Goal: Navigation & Orientation: Find specific page/section

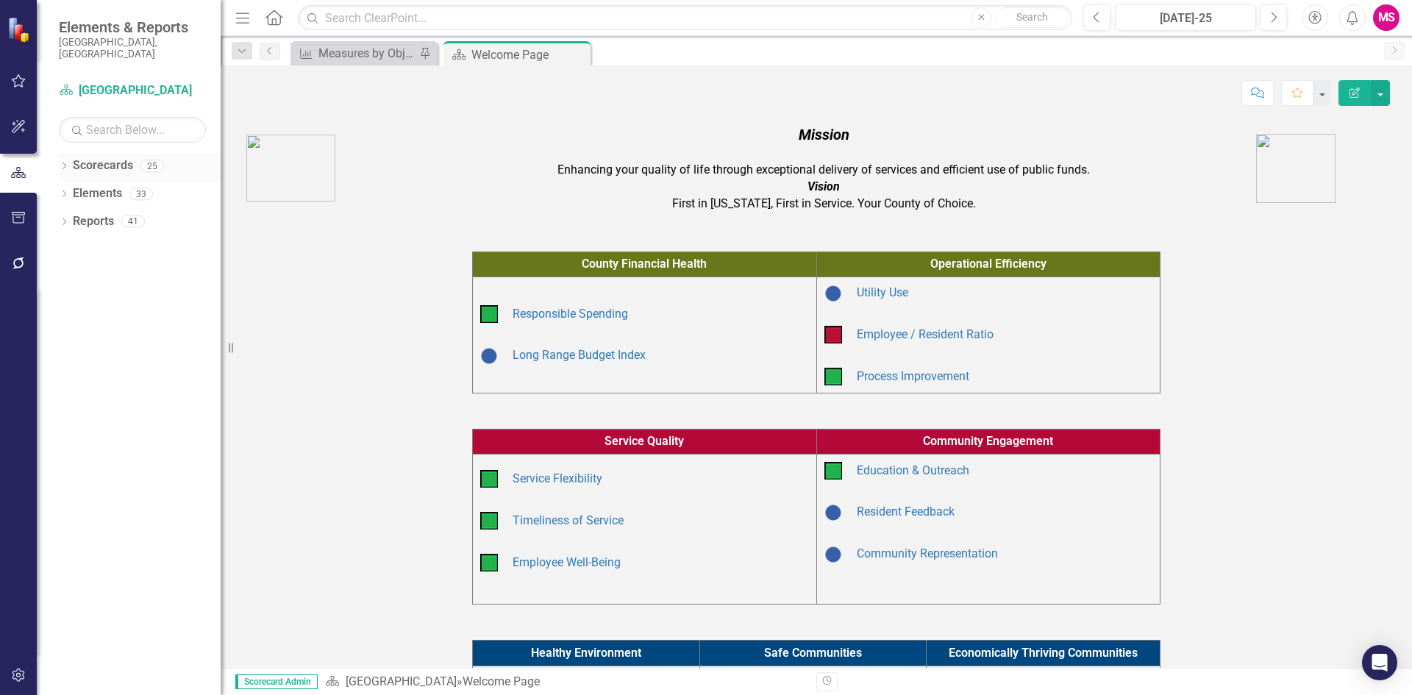
click at [63, 162] on div "Dropdown" at bounding box center [64, 168] width 10 height 13
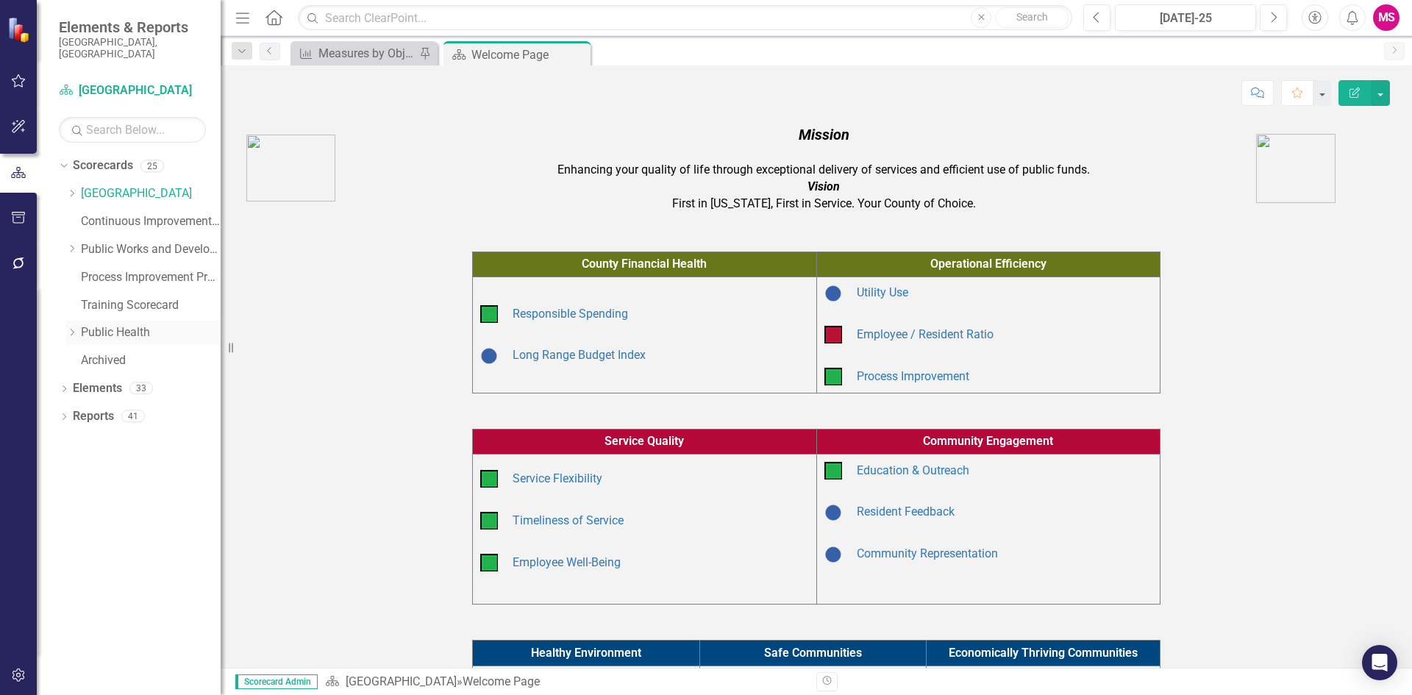
click at [72, 329] on icon at bounding box center [73, 332] width 4 height 7
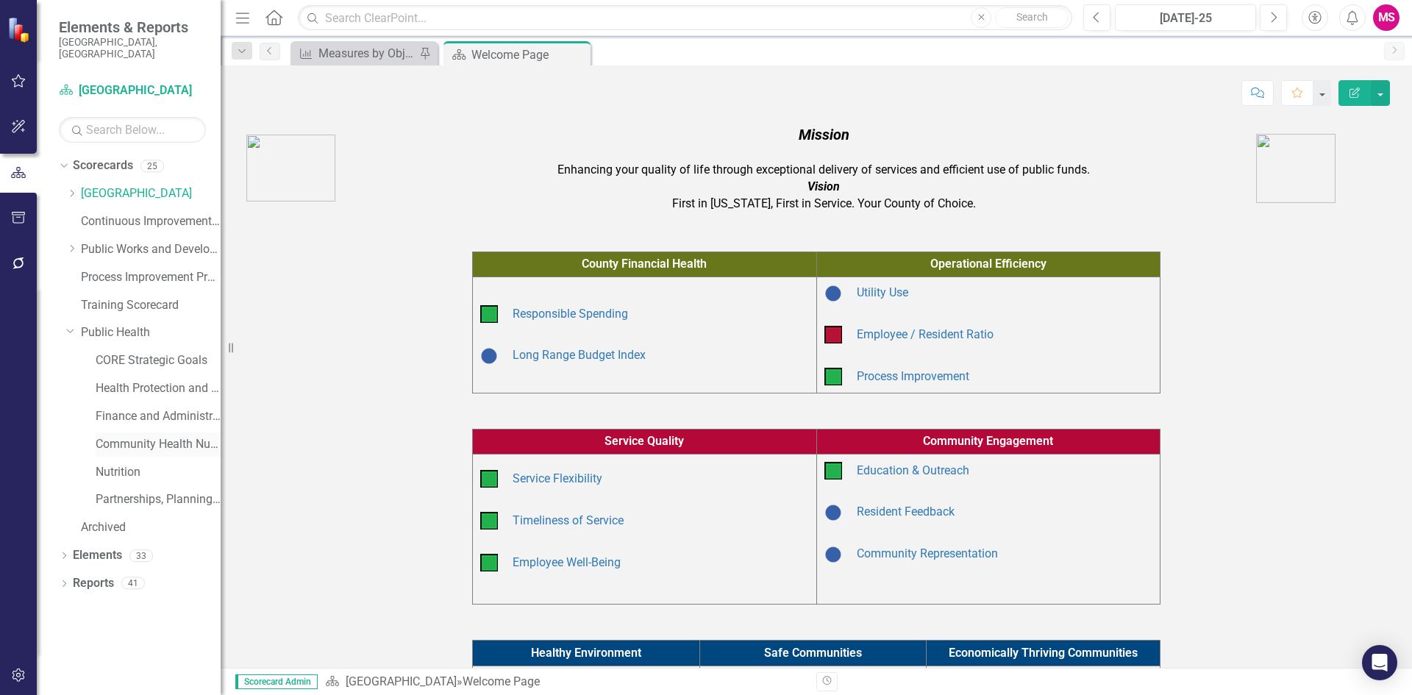
click at [171, 436] on link "Community Health Nursing" at bounding box center [158, 444] width 125 height 17
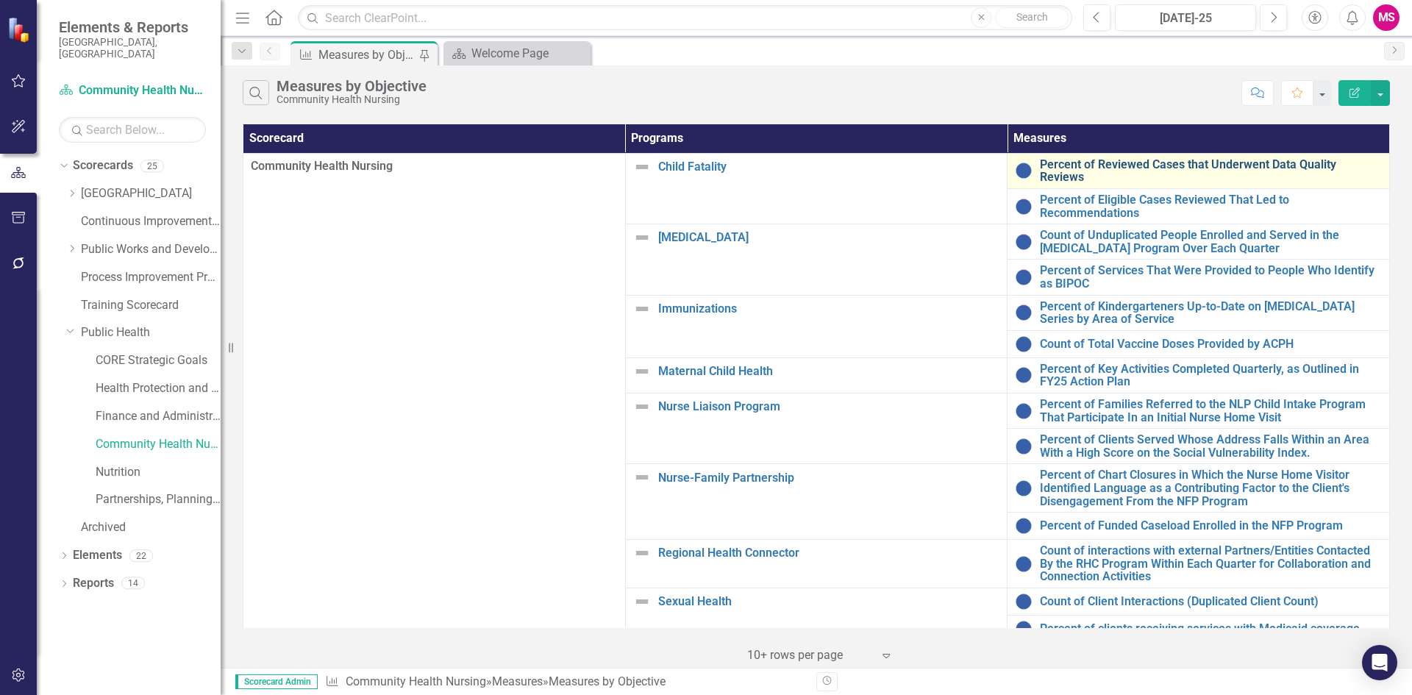
click at [1116, 164] on link "Percent of Reviewed Cases that Underwent Data Quality Reviews" at bounding box center [1211, 171] width 342 height 26
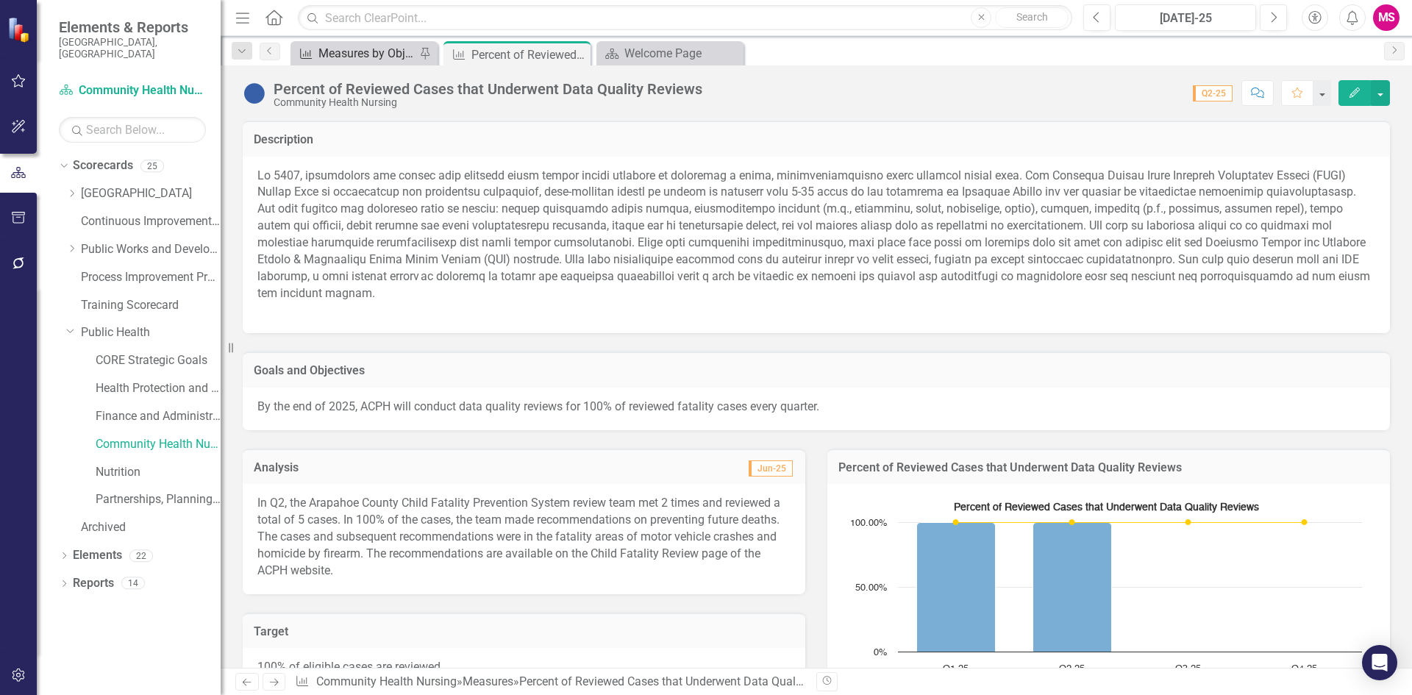
click at [374, 48] on div "Measures by Objective" at bounding box center [366, 53] width 97 height 18
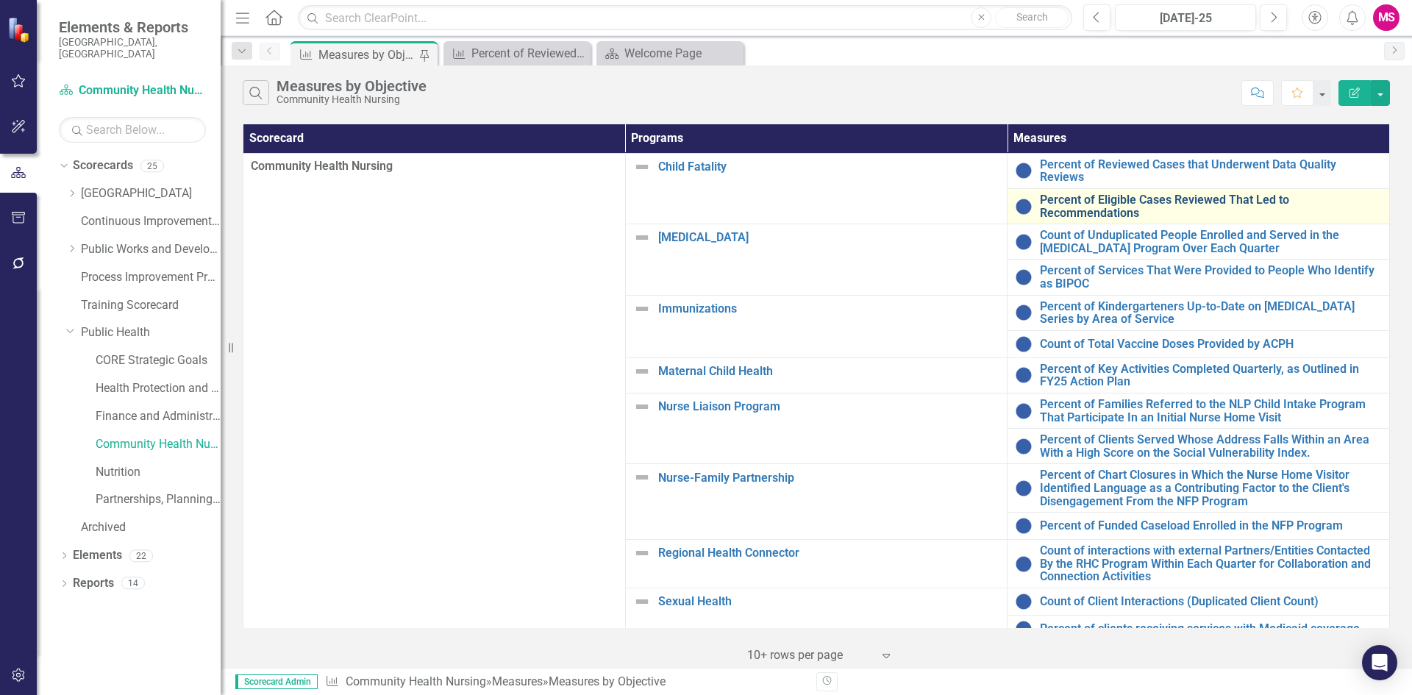
click at [1089, 199] on link "Percent of Eligible Cases Reviewed That Led to Recommendations" at bounding box center [1211, 206] width 342 height 26
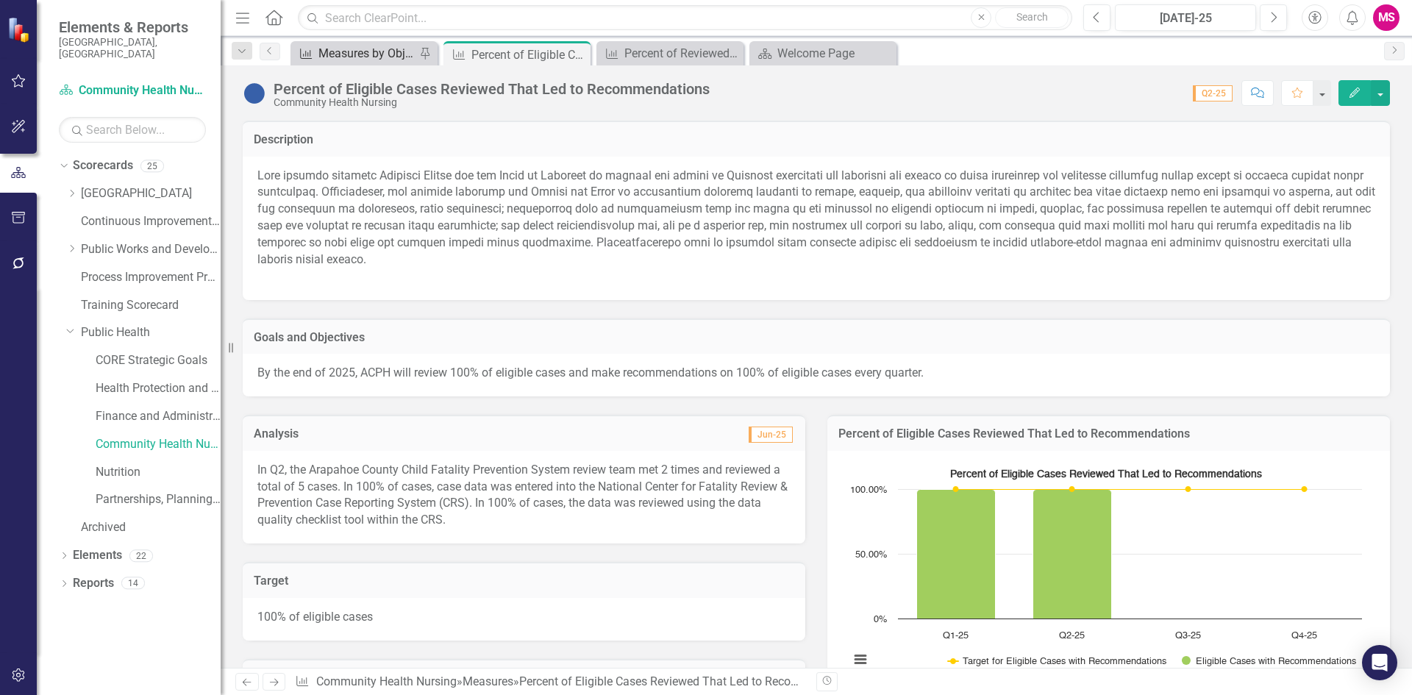
click at [376, 60] on div "Measures by Objective" at bounding box center [366, 53] width 97 height 18
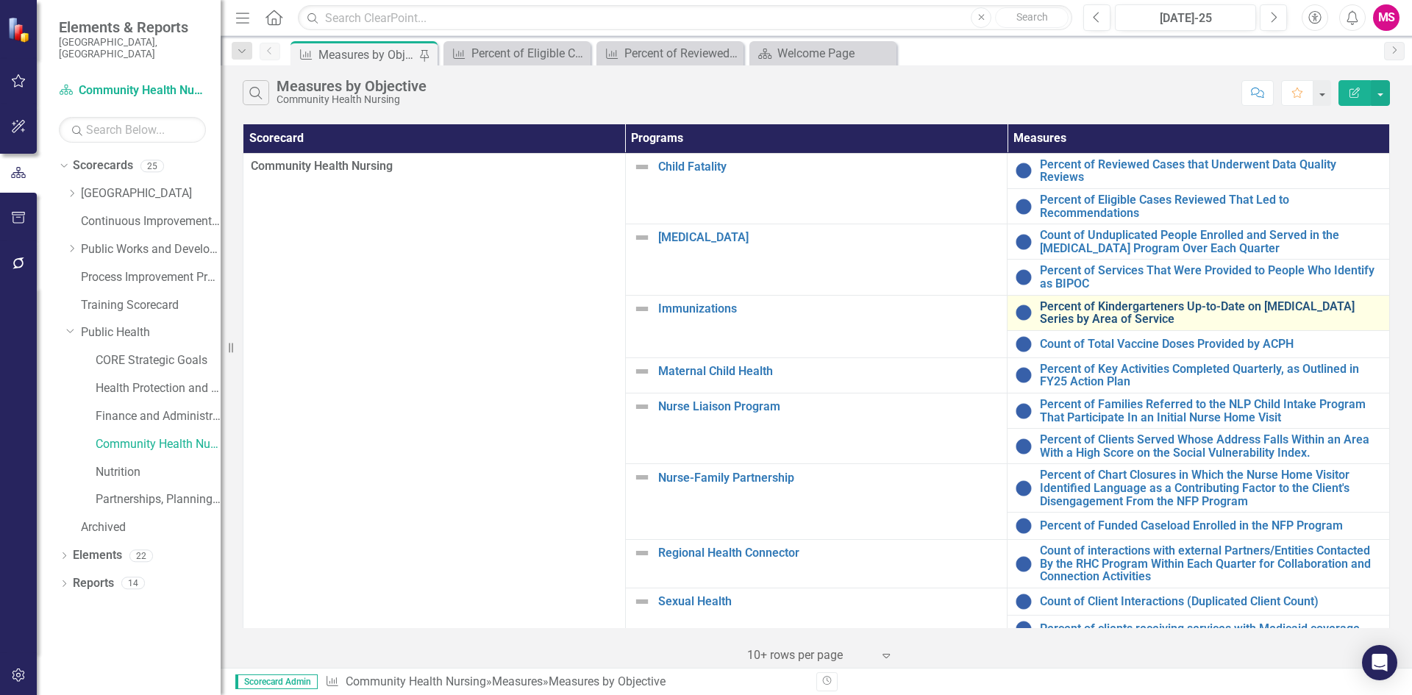
click at [1113, 301] on link "Percent of Kindergarteners Up-to-Date on [MEDICAL_DATA] Series by Area of Servi…" at bounding box center [1211, 313] width 342 height 26
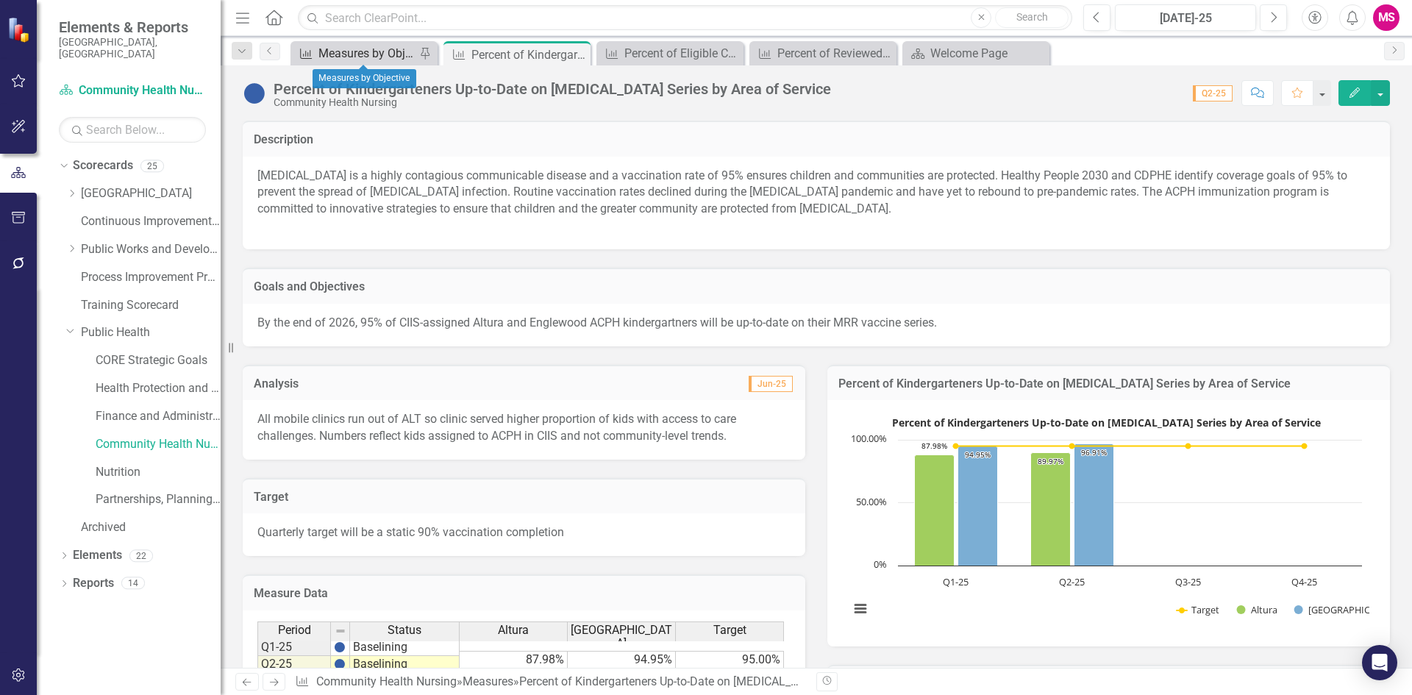
click at [377, 48] on div "Measures by Objective" at bounding box center [366, 53] width 97 height 18
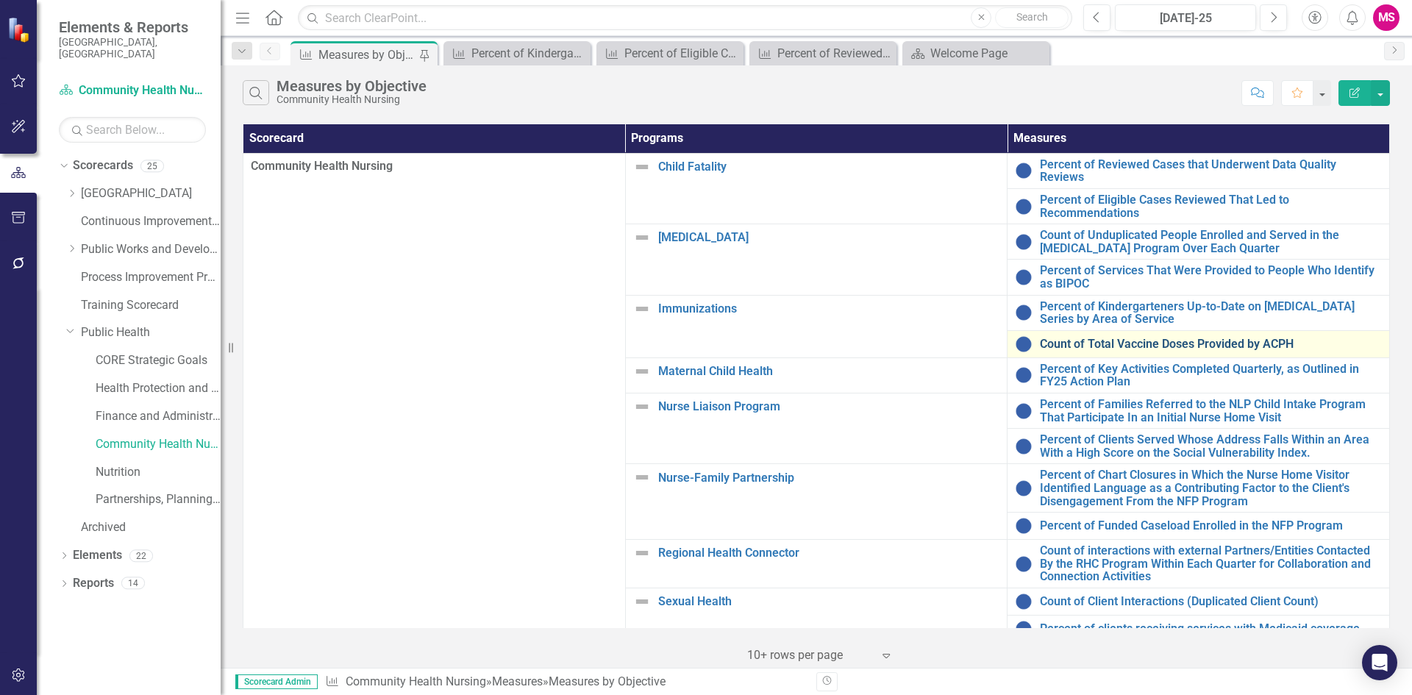
click at [1068, 338] on link "Count of Total Vaccine Doses Provided by ACPH" at bounding box center [1211, 344] width 342 height 13
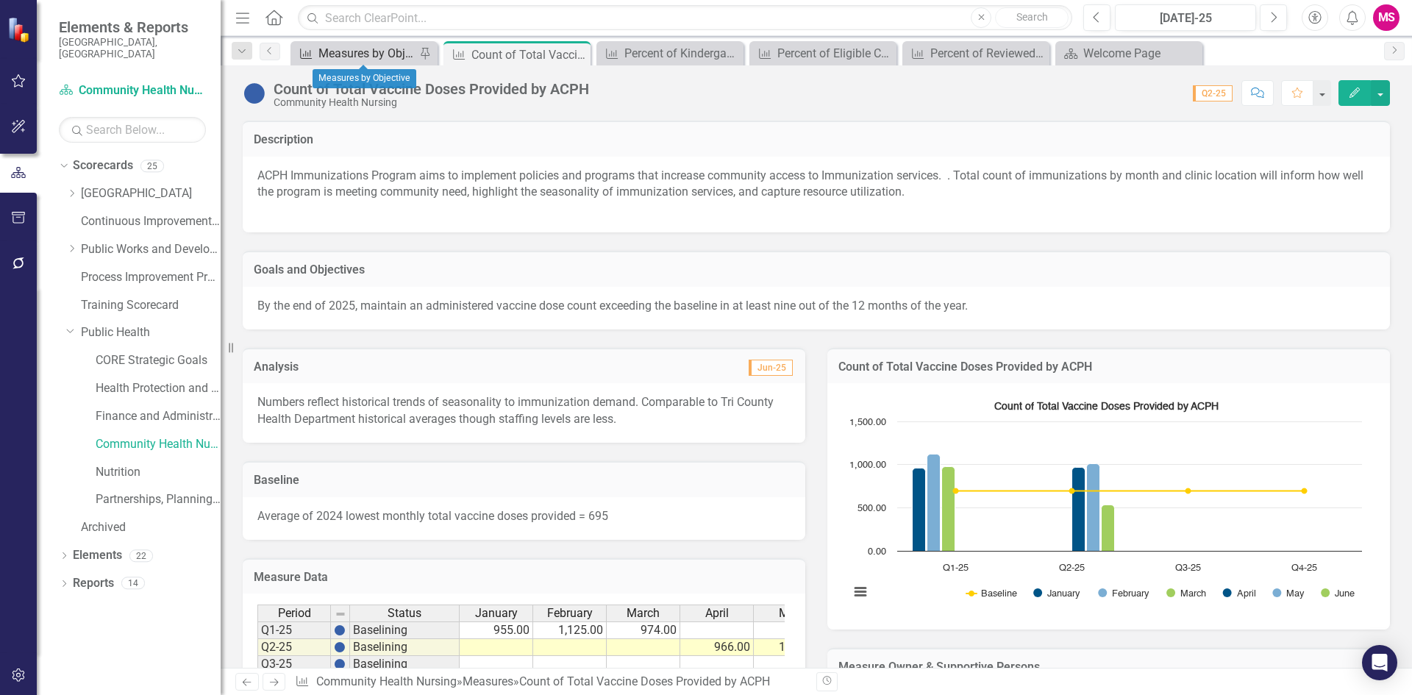
click at [348, 57] on div "Measures by Objective" at bounding box center [366, 53] width 97 height 18
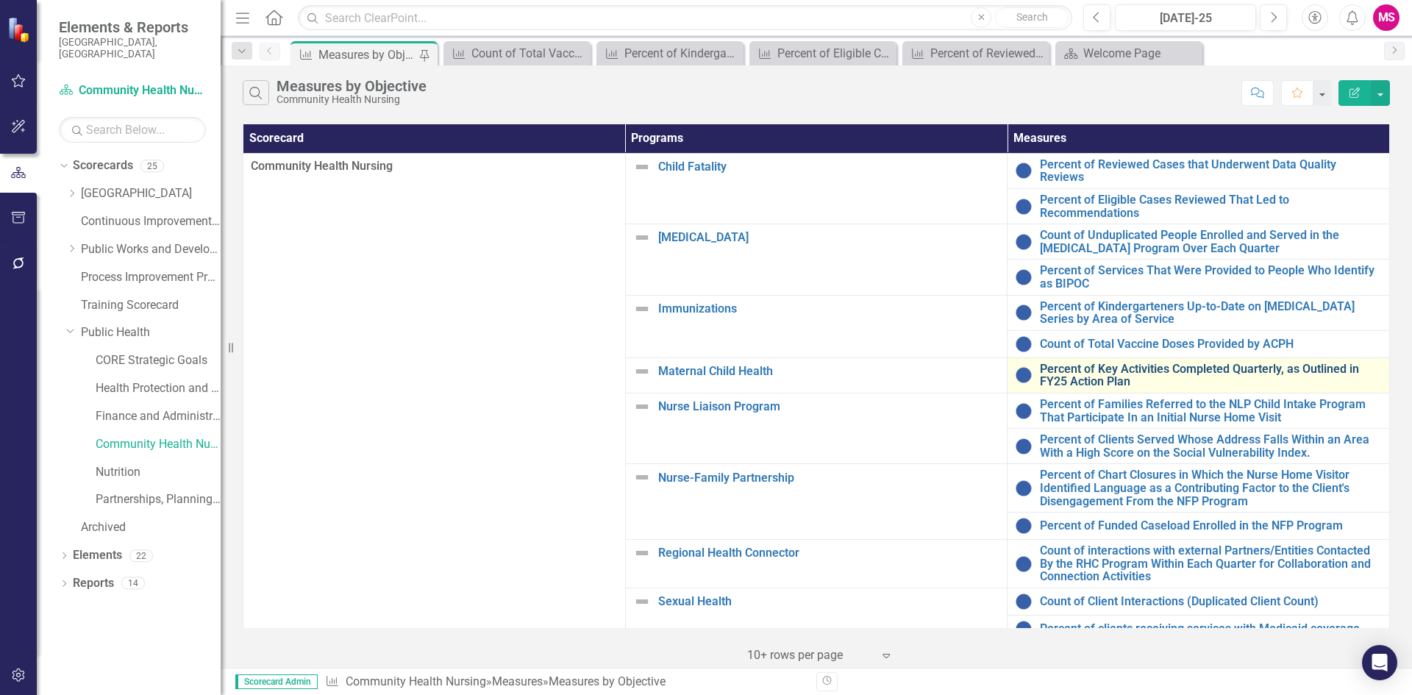
click at [1076, 374] on link "Percent of Key Activities Completed Quarterly, as Outlined in FY25 Action Plan" at bounding box center [1211, 376] width 342 height 26
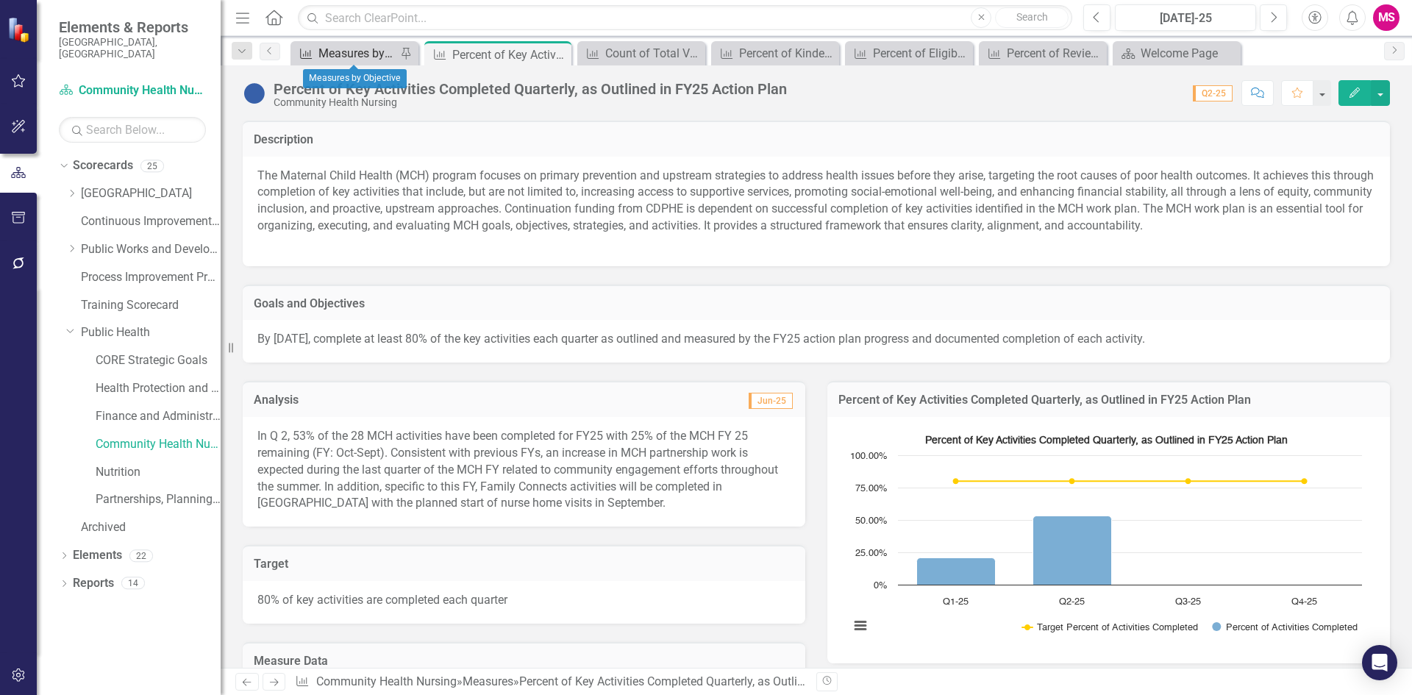
click at [354, 54] on div "Measures by Objective" at bounding box center [357, 53] width 78 height 18
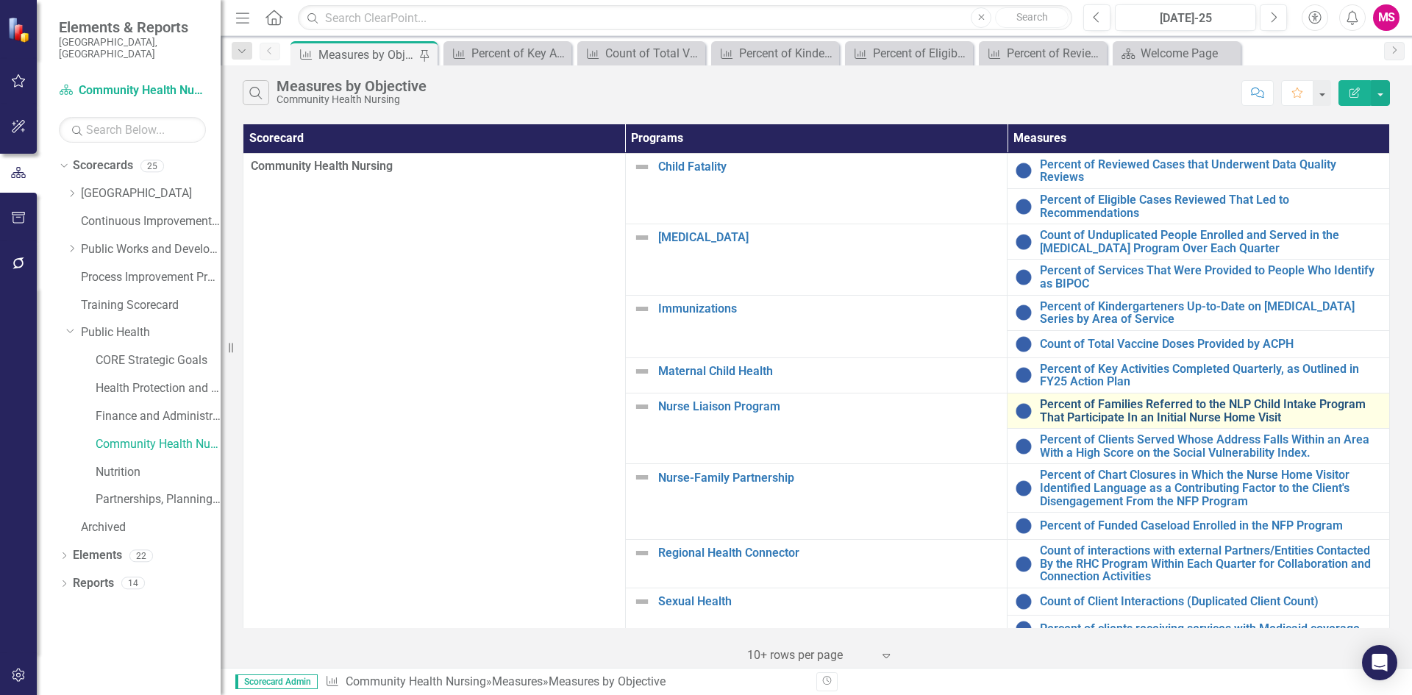
click at [1118, 407] on link "Percent of Families Referred to the NLP Child Intake Program That Participate I…" at bounding box center [1211, 411] width 342 height 26
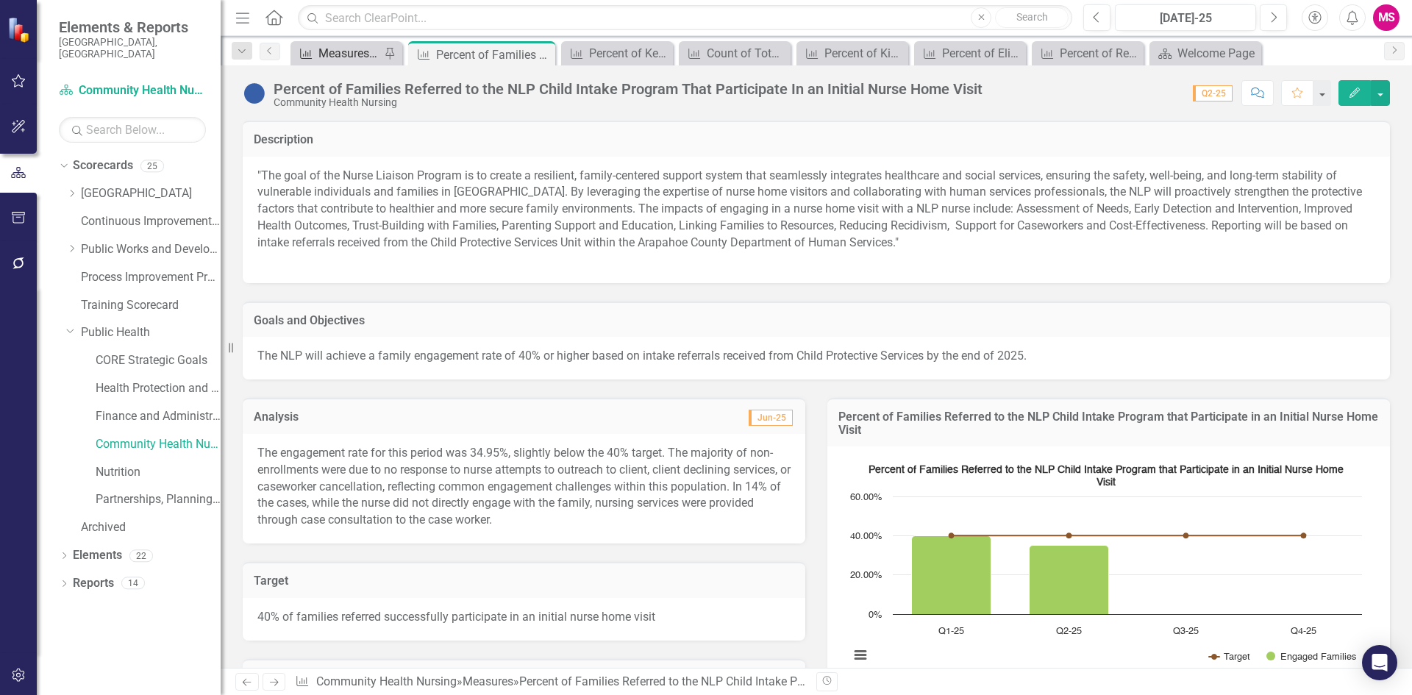
click at [338, 60] on div "Measures by Objective" at bounding box center [349, 53] width 62 height 18
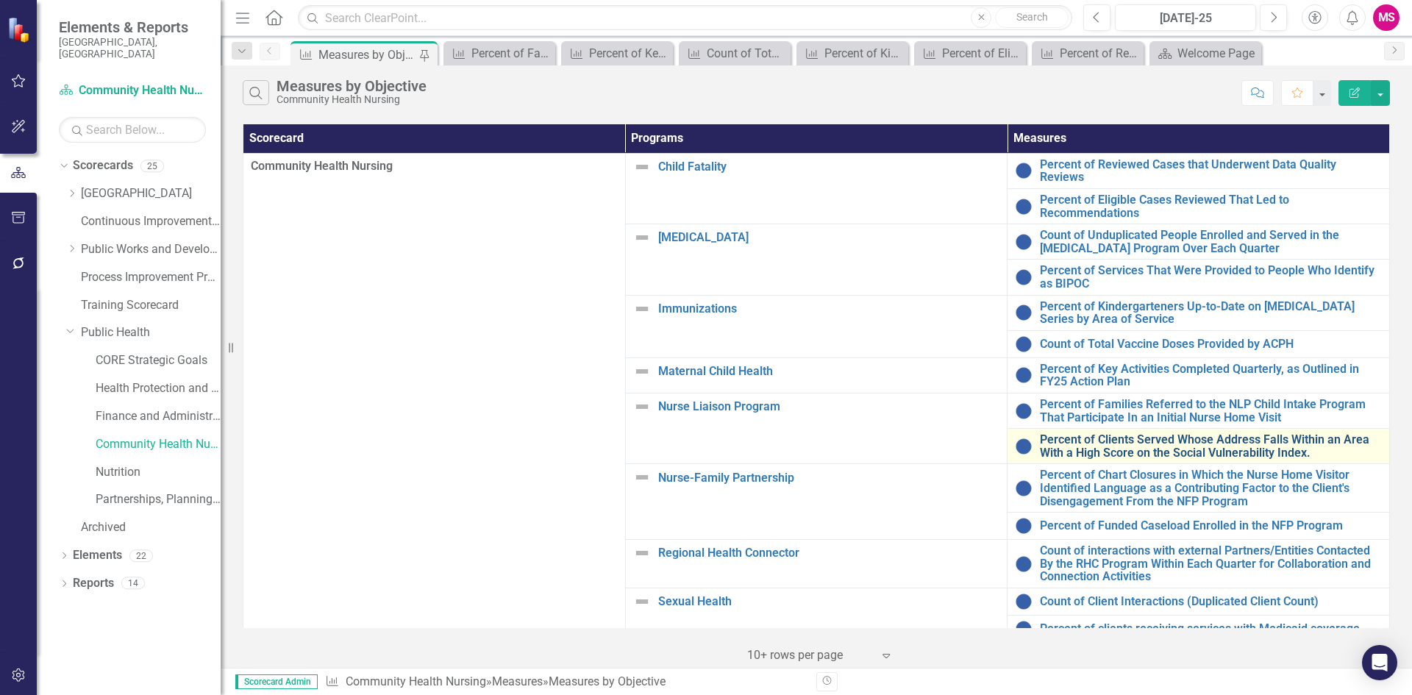
click at [1071, 438] on link "Percent of Clients Served Whose Address Falls Within an Area With a High Score …" at bounding box center [1211, 446] width 342 height 26
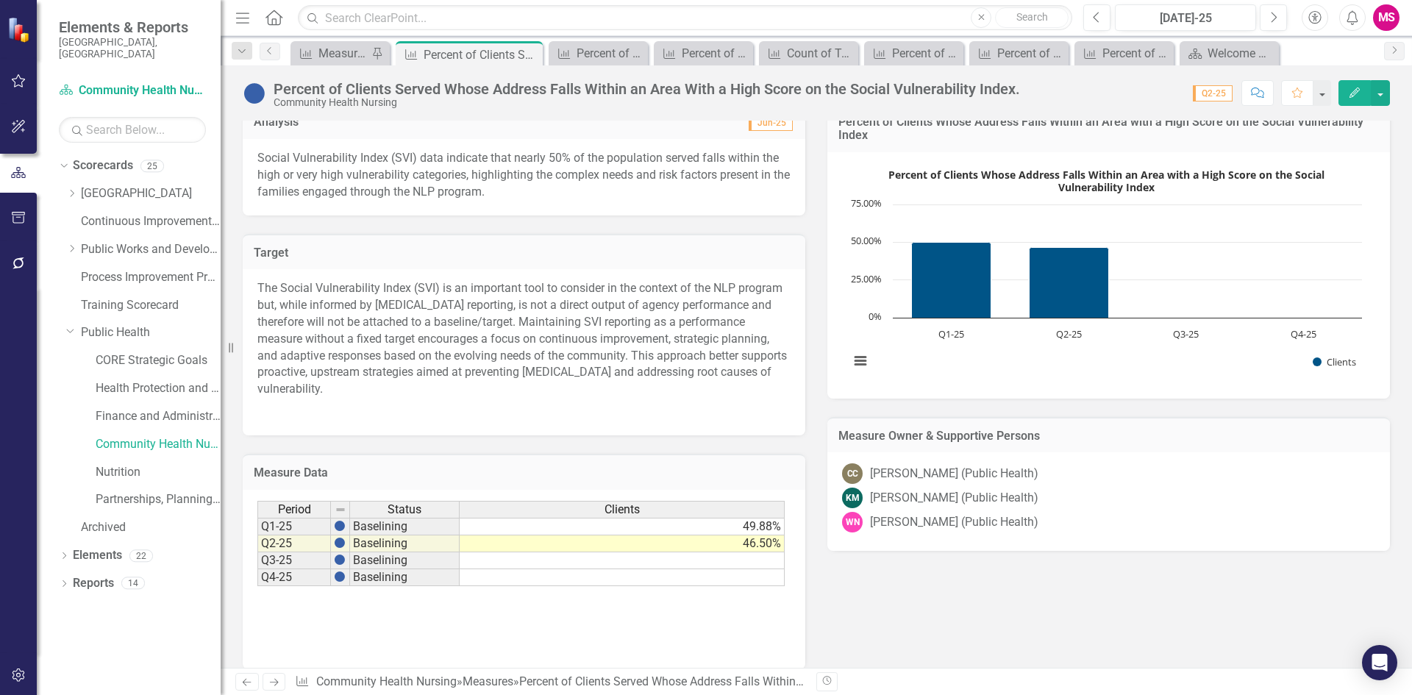
scroll to position [294, 0]
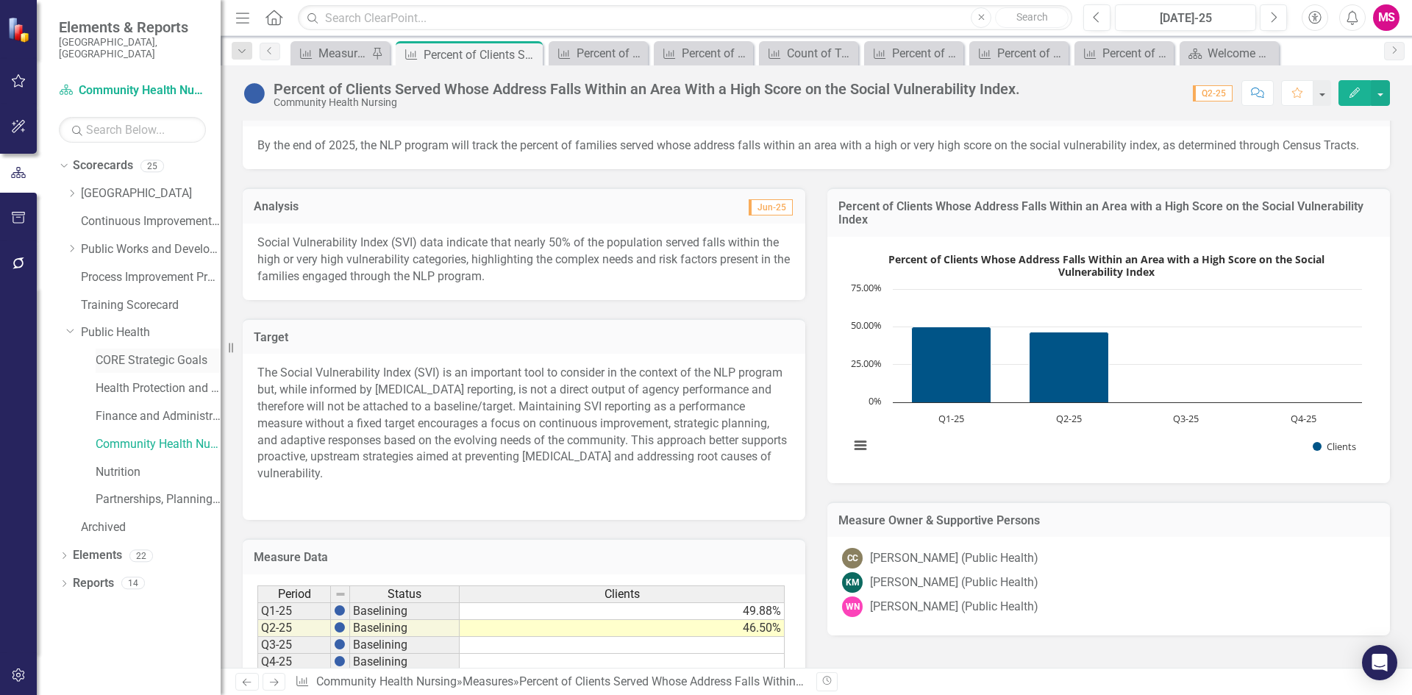
click at [147, 355] on link "CORE Strategic Goals" at bounding box center [158, 360] width 125 height 17
